Goal: Task Accomplishment & Management: Use online tool/utility

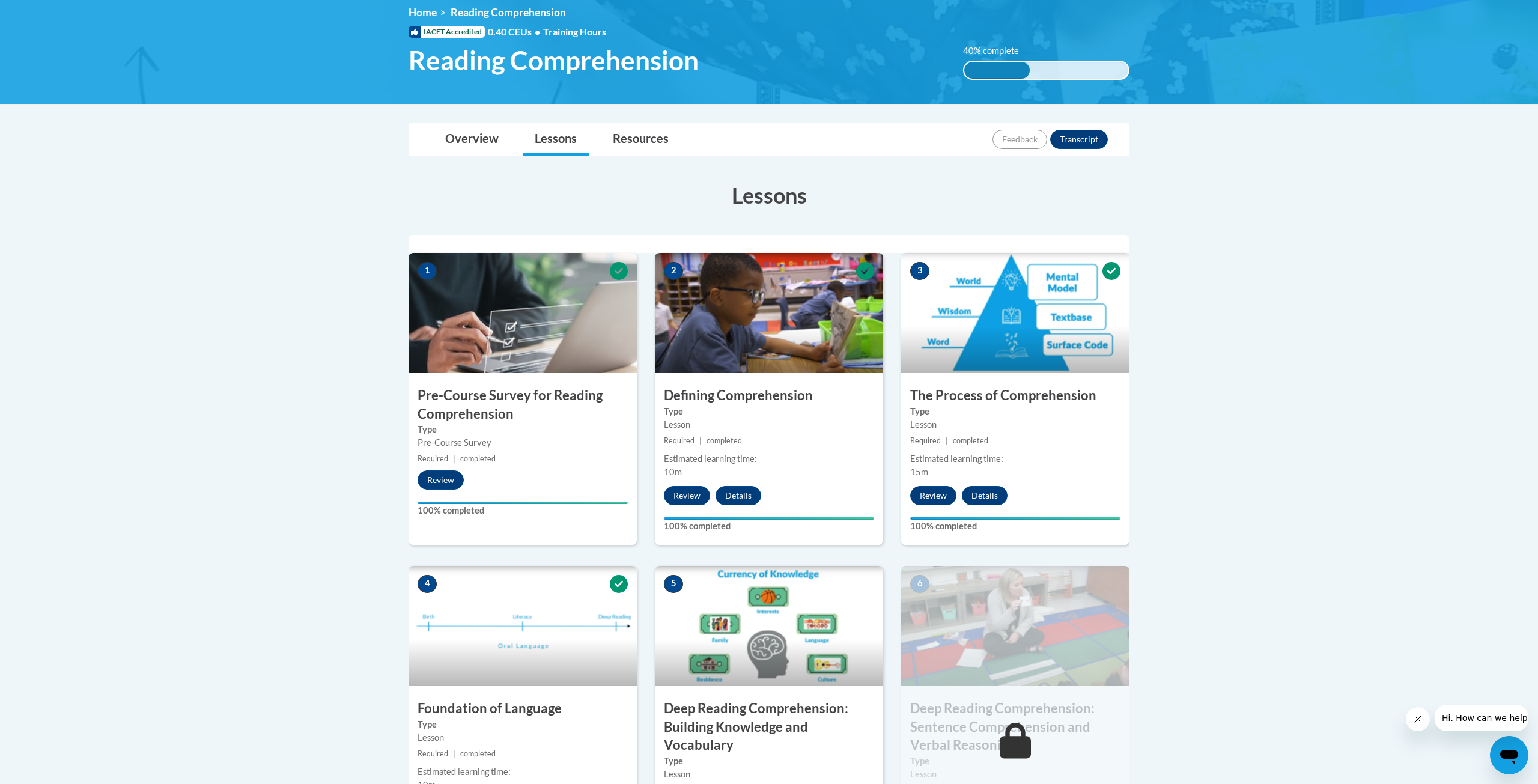
scroll to position [569, 0]
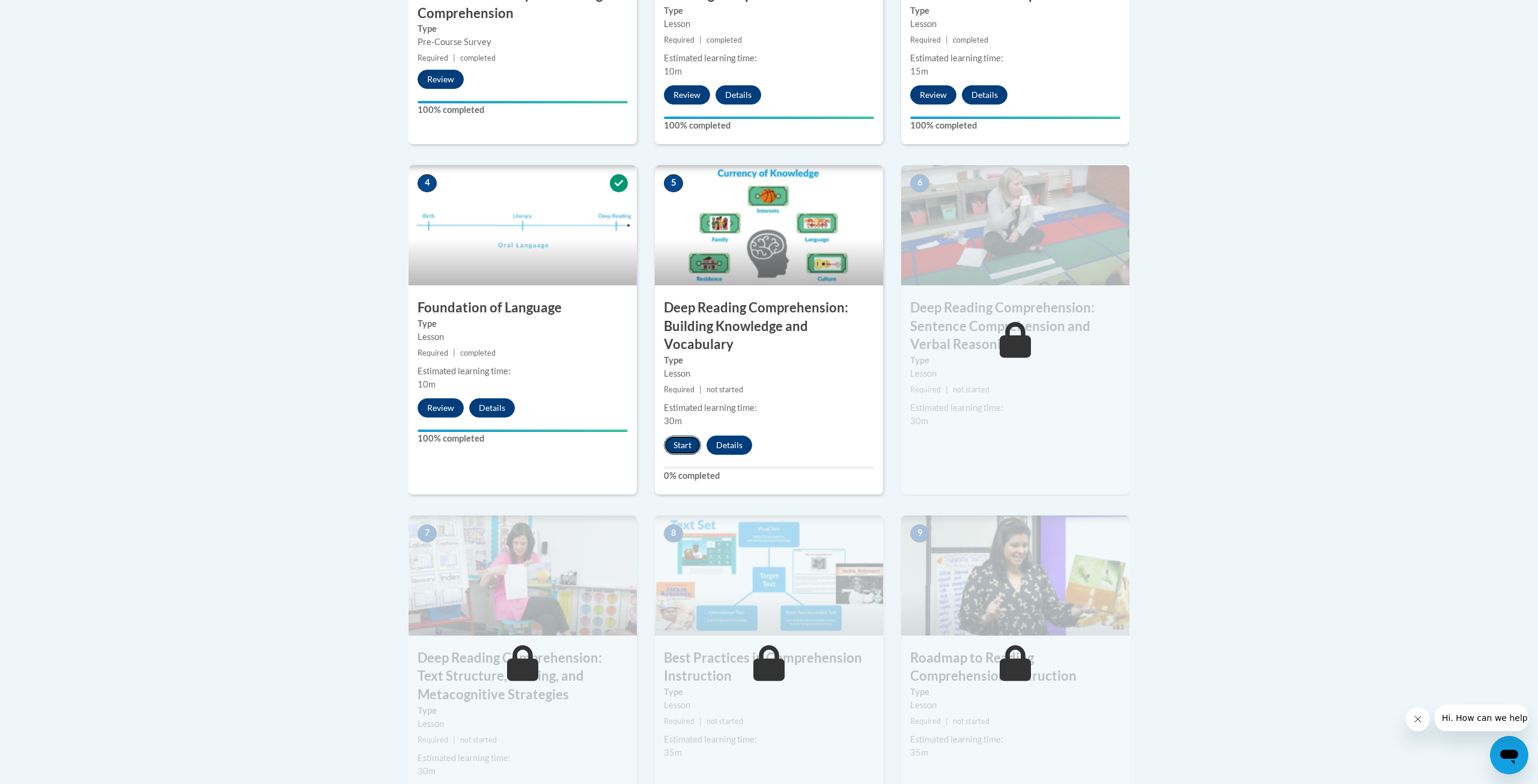
click at [682, 446] on button "Start" at bounding box center [682, 445] width 37 height 19
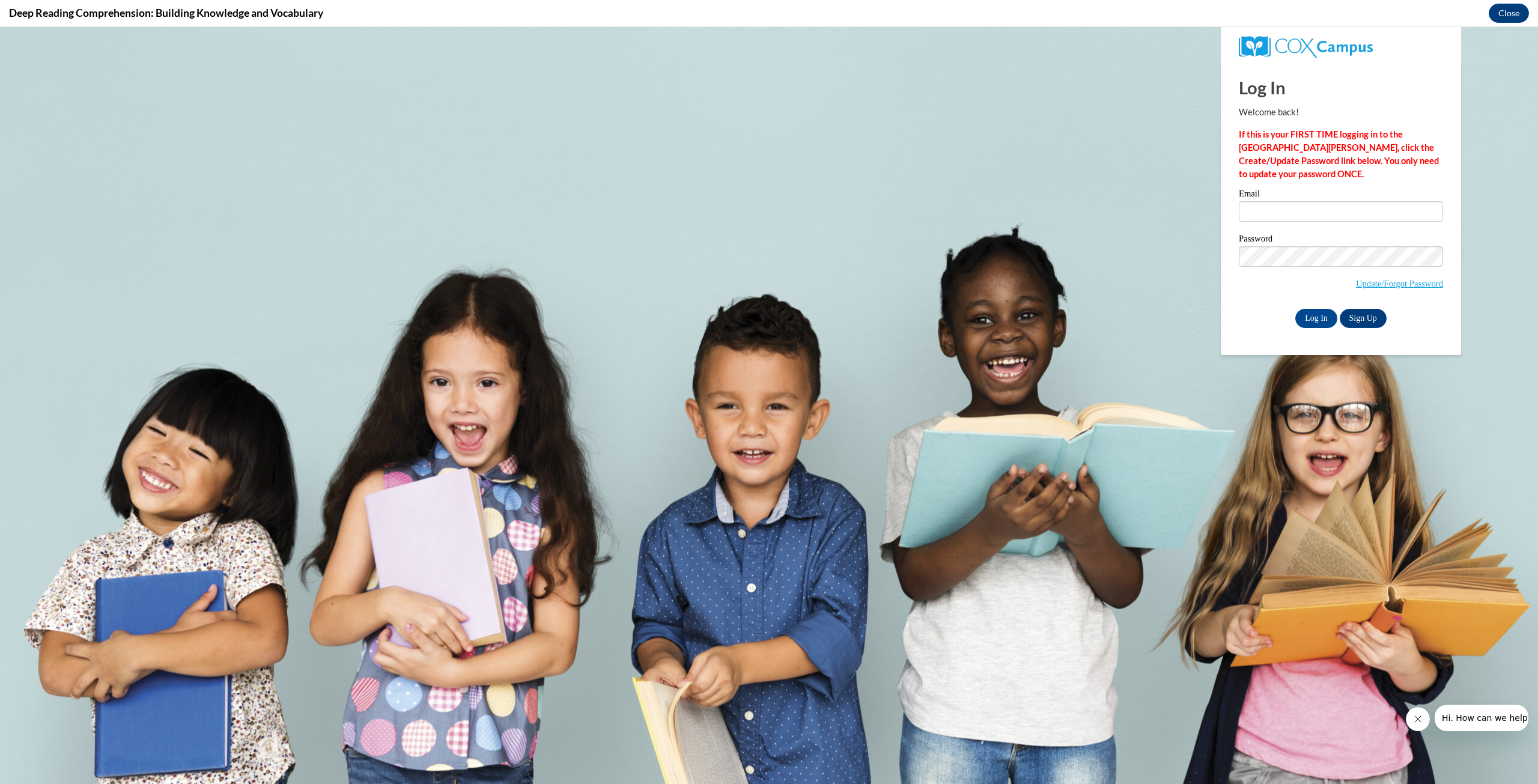
scroll to position [0, 0]
click at [1298, 215] on input "Email" at bounding box center [1341, 211] width 204 height 21
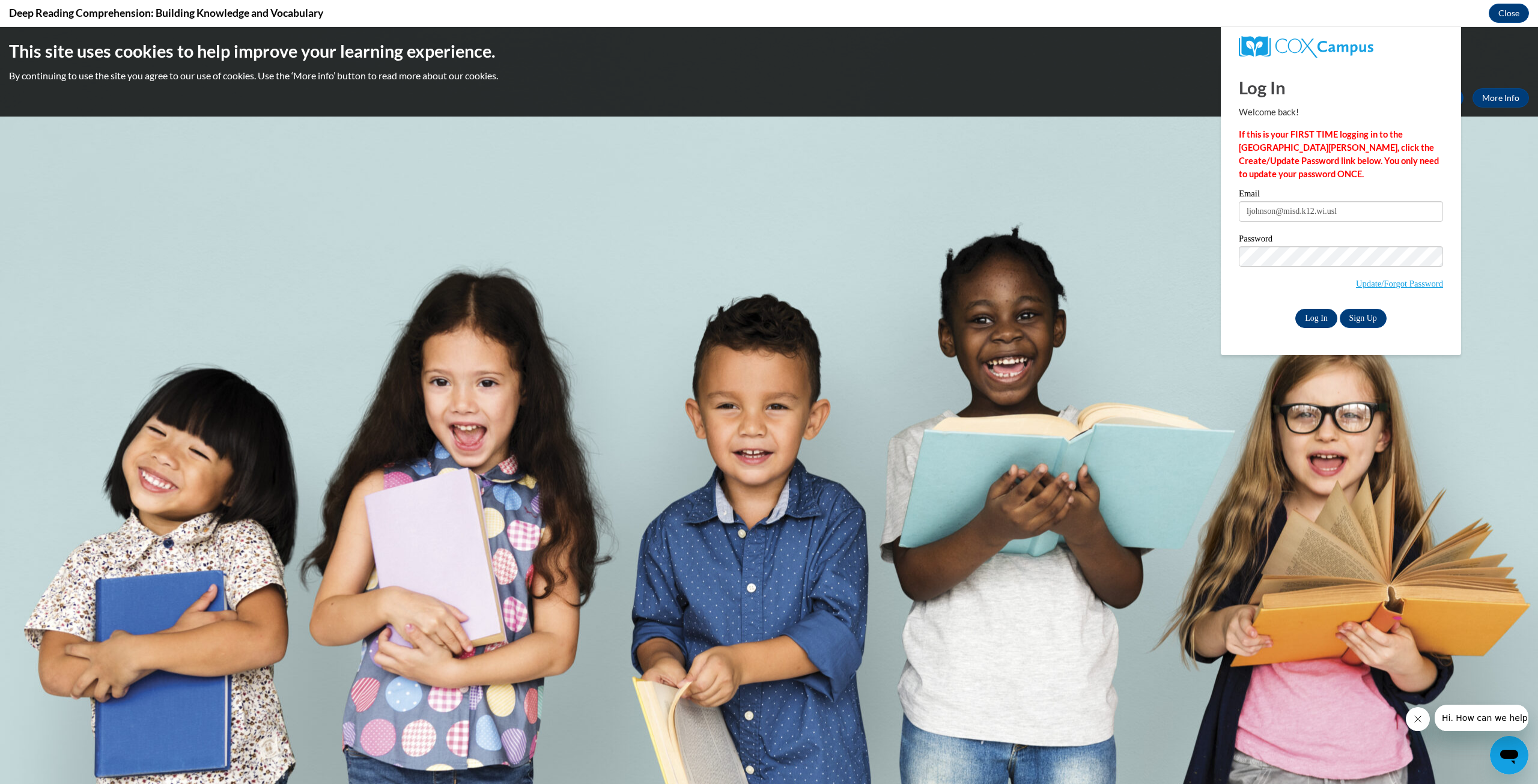
type input "ljohnson@misd.k12.wi.usl"
click at [1320, 319] on input "Log In" at bounding box center [1316, 318] width 42 height 19
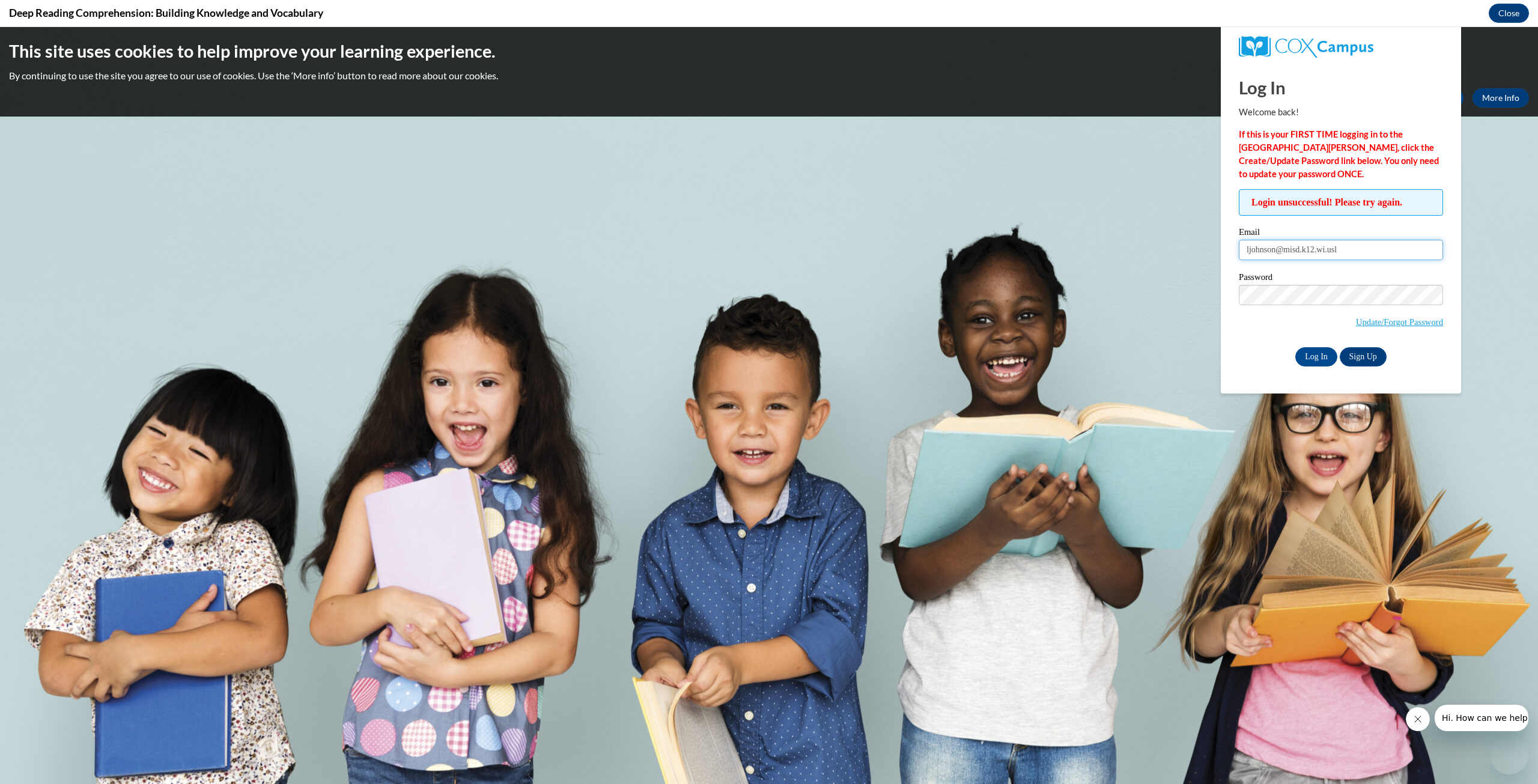
click at [1304, 251] on input "ljohnson@misd.k12.wi.usl" at bounding box center [1341, 250] width 204 height 21
click at [1355, 249] on input "ljohnson@misd.k12.wi.usl" at bounding box center [1341, 250] width 204 height 21
type input "[EMAIL_ADDRESS][DOMAIN_NAME]"
click at [1308, 357] on input "Log In" at bounding box center [1316, 357] width 42 height 19
